Goal: Information Seeking & Learning: Learn about a topic

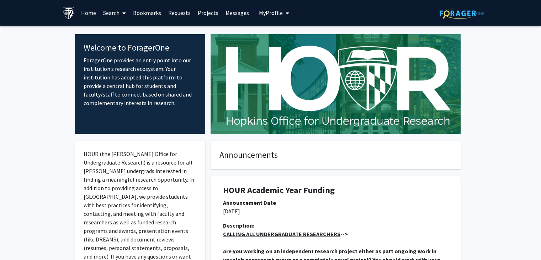
click at [180, 14] on link "Requests" at bounding box center [180, 12] width 30 height 25
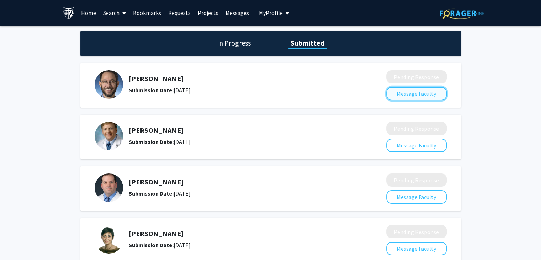
click at [415, 92] on button "Message Faculty" at bounding box center [416, 94] width 60 height 14
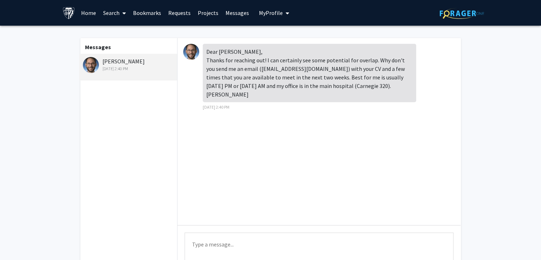
click at [88, 11] on link "Home" at bounding box center [88, 12] width 22 height 25
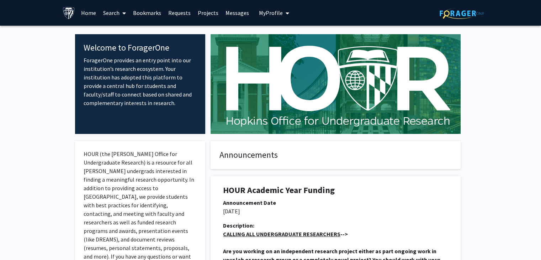
click at [151, 12] on link "Bookmarks" at bounding box center [146, 12] width 35 height 25
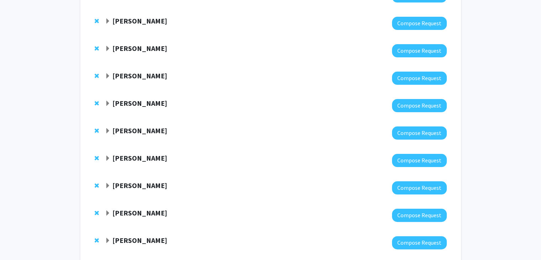
scroll to position [249, 0]
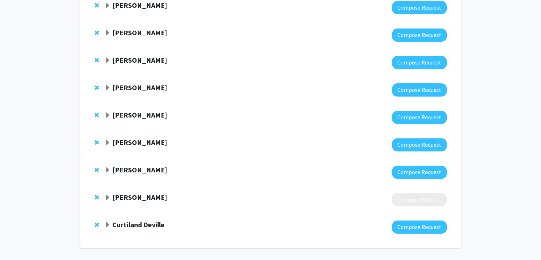
click at [153, 225] on strong "Curtiland Deville" at bounding box center [138, 224] width 52 height 9
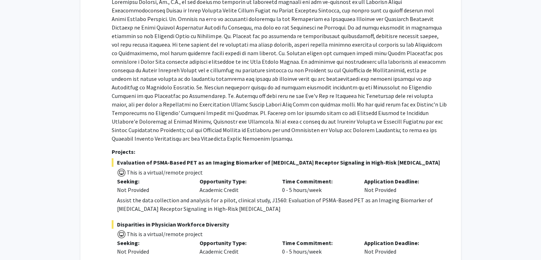
scroll to position [533, 0]
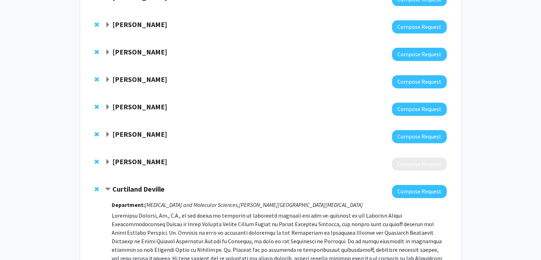
click at [149, 186] on strong "Curtiland Deville" at bounding box center [138, 188] width 52 height 9
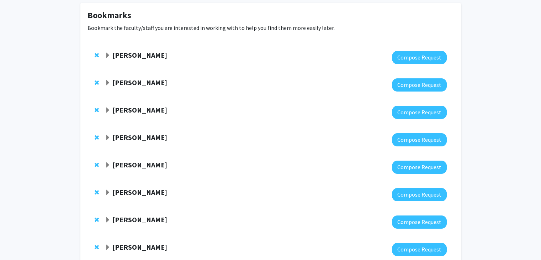
scroll to position [0, 0]
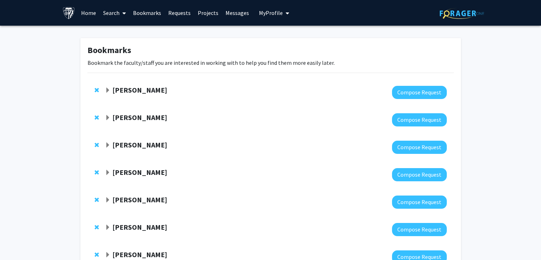
click at [94, 12] on link "Home" at bounding box center [88, 12] width 22 height 25
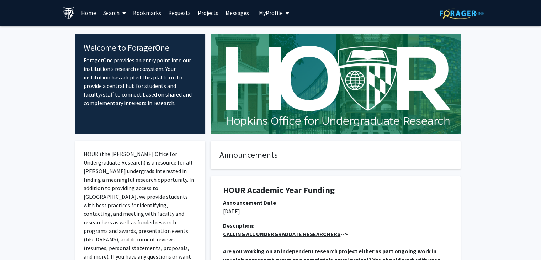
click at [116, 11] on link "Search" at bounding box center [115, 12] width 30 height 25
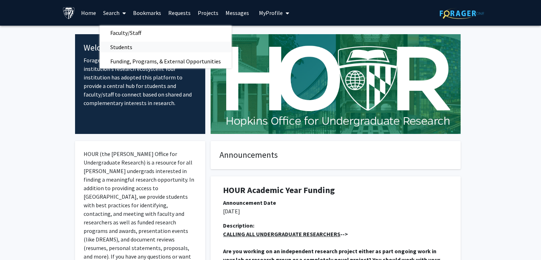
click at [137, 49] on span "Students" at bounding box center [121, 47] width 43 height 14
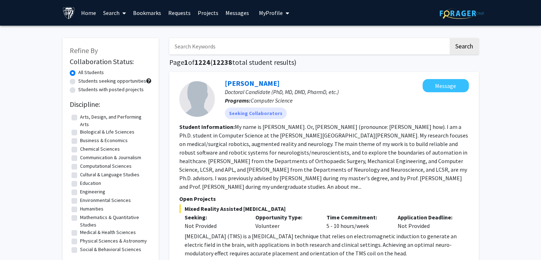
click at [115, 14] on link "Search" at bounding box center [115, 12] width 30 height 25
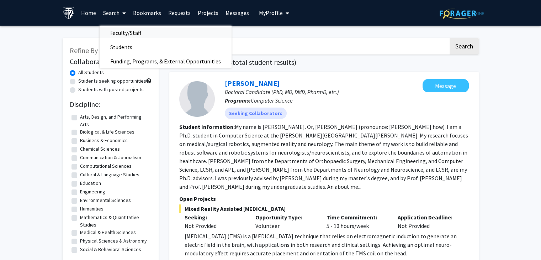
click at [134, 34] on span "Faculty/Staff" at bounding box center [126, 33] width 52 height 14
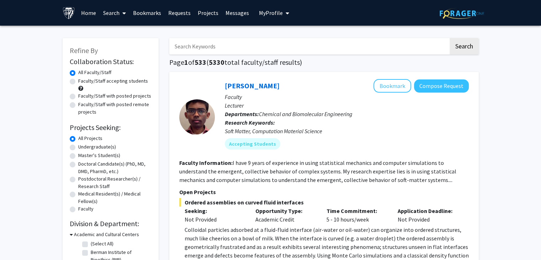
click at [78, 81] on label "Faculty/Staff accepting students" at bounding box center [113, 80] width 70 height 7
click at [78, 81] on input "Faculty/Staff accepting students" at bounding box center [80, 79] width 5 height 5
radio input "true"
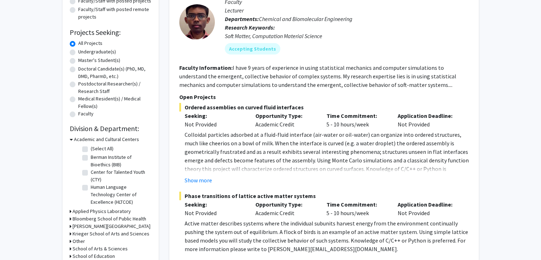
scroll to position [107, 0]
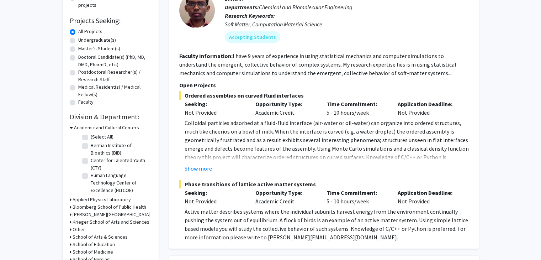
click at [112, 205] on h3 "Bloomberg School of Public Health" at bounding box center [110, 206] width 74 height 7
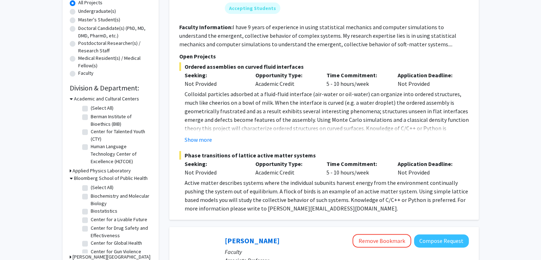
scroll to position [178, 0]
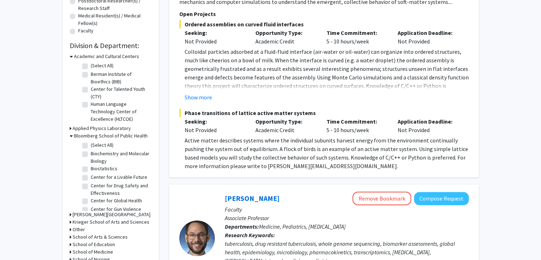
click at [91, 146] on label "(Select All)" at bounding box center [102, 144] width 23 height 7
click at [91, 146] on input "(Select All)" at bounding box center [93, 143] width 5 height 5
checkbox input "true"
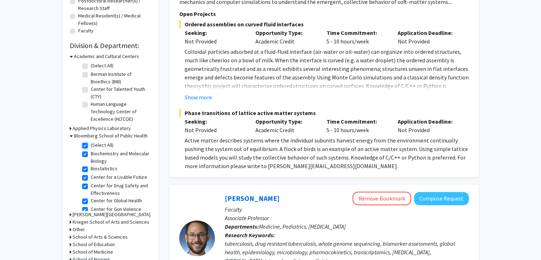
checkbox input "true"
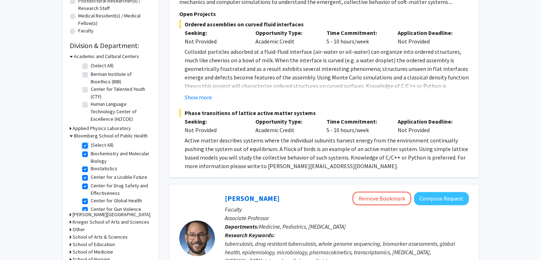
checkbox input "true"
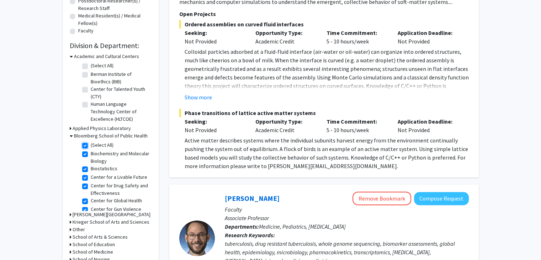
checkbox input "true"
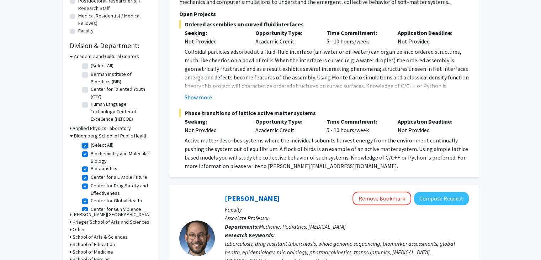
checkbox input "true"
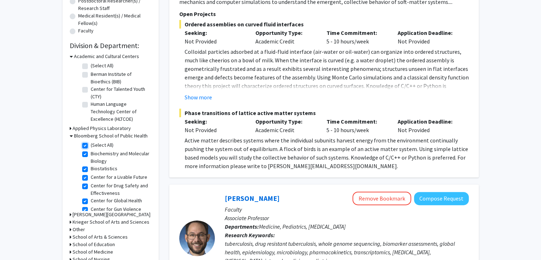
checkbox input "true"
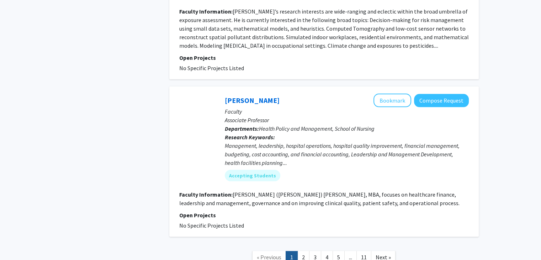
scroll to position [2040, 0]
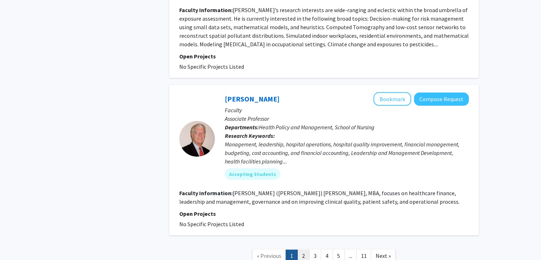
click at [300, 249] on link "2" at bounding box center [303, 255] width 12 height 12
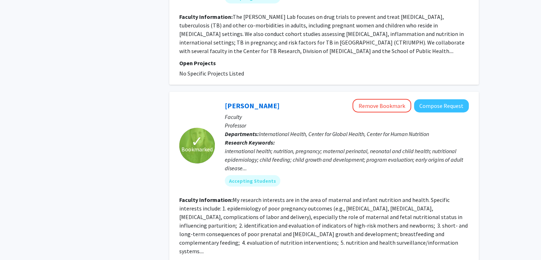
scroll to position [1737, 0]
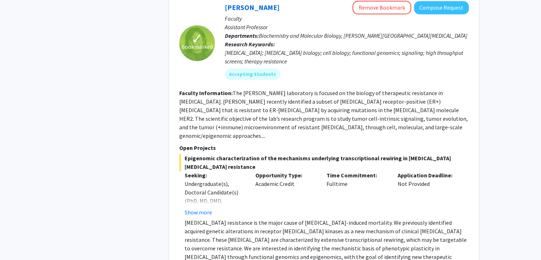
scroll to position [711, 0]
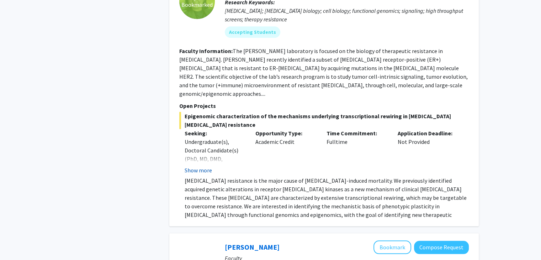
click at [204, 166] on button "Show more" at bounding box center [198, 170] width 27 height 9
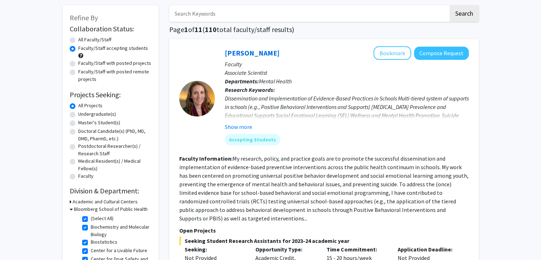
scroll to position [0, 0]
